Goal: Task Accomplishment & Management: Manage account settings

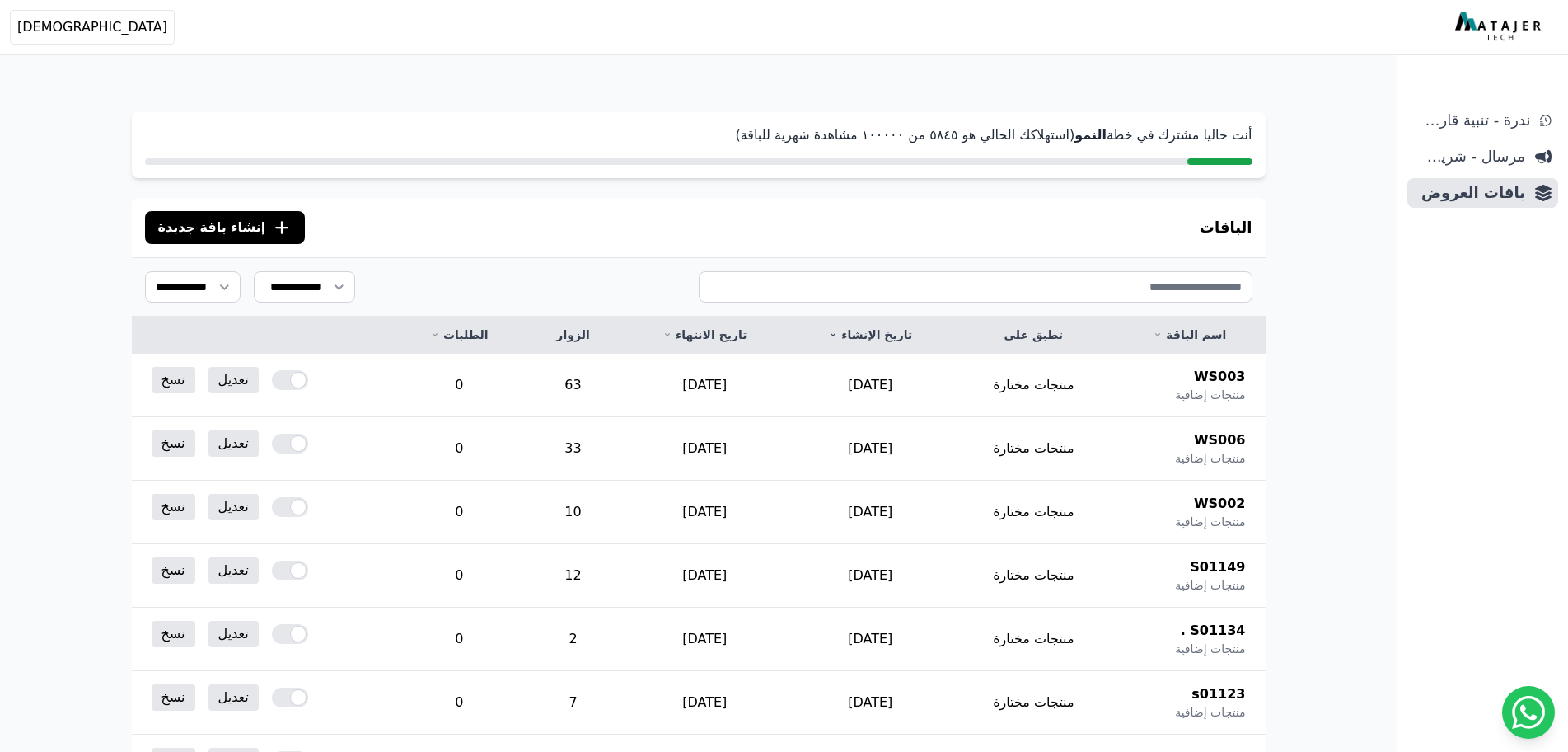
scroll to position [246, 0]
click at [287, 381] on div at bounding box center [290, 380] width 37 height 20
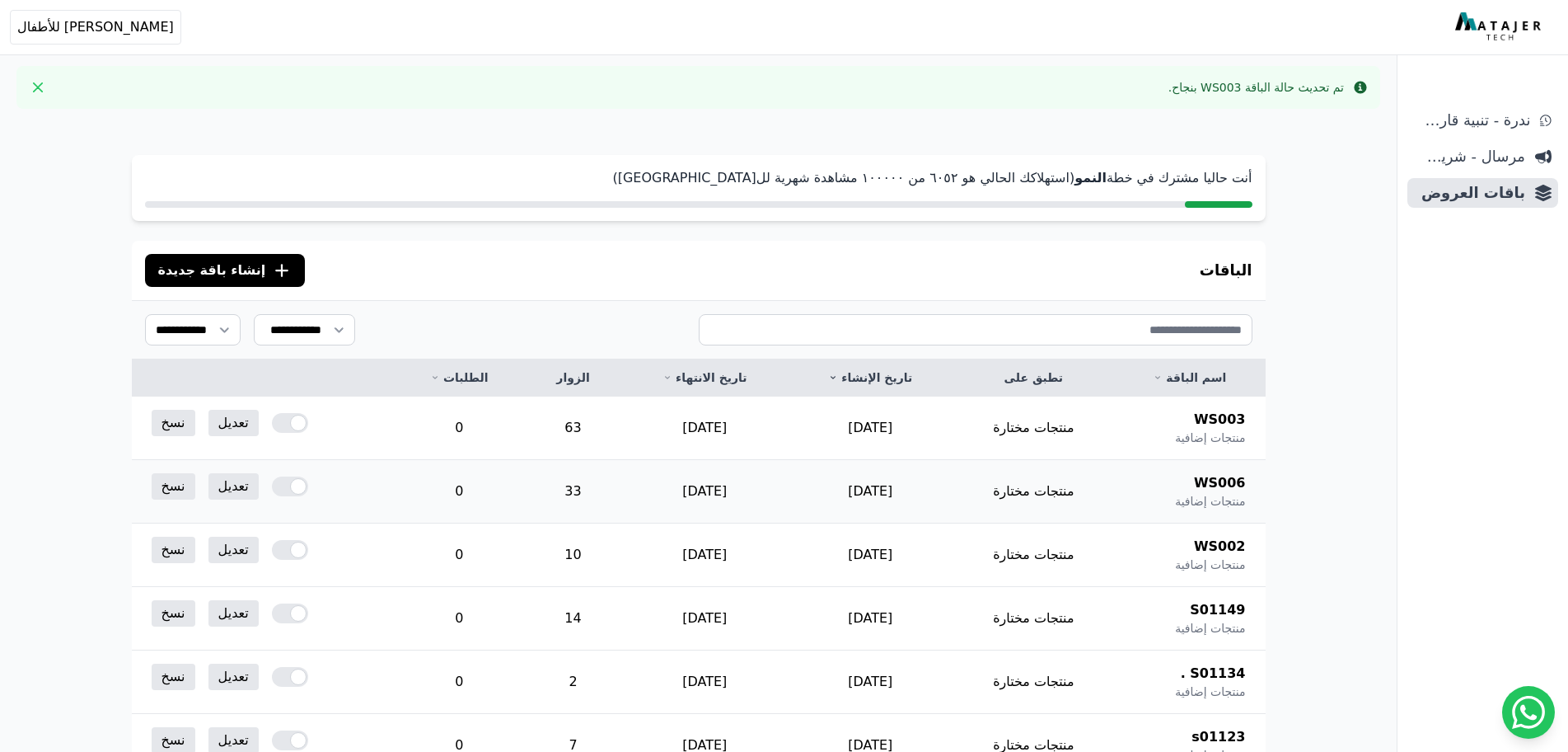
click at [286, 487] on div at bounding box center [290, 487] width 37 height 20
click at [285, 550] on div at bounding box center [290, 550] width 37 height 20
